Goal: Find contact information: Find contact information

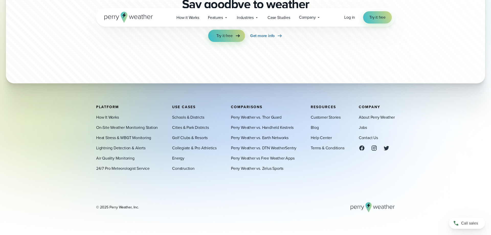
scroll to position [1565, 0]
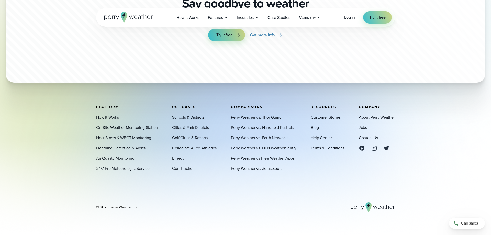
click at [366, 116] on link "About Perry Weather" at bounding box center [377, 117] width 36 height 6
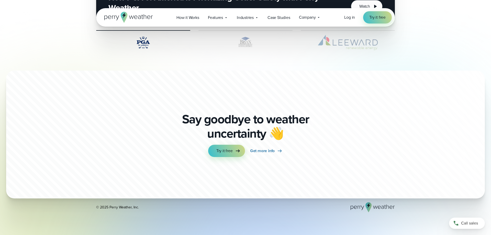
scroll to position [1419, 0]
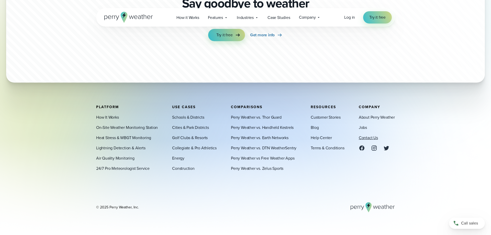
click at [372, 138] on link "Contact Us" at bounding box center [368, 138] width 19 height 6
